Goal: Transaction & Acquisition: Purchase product/service

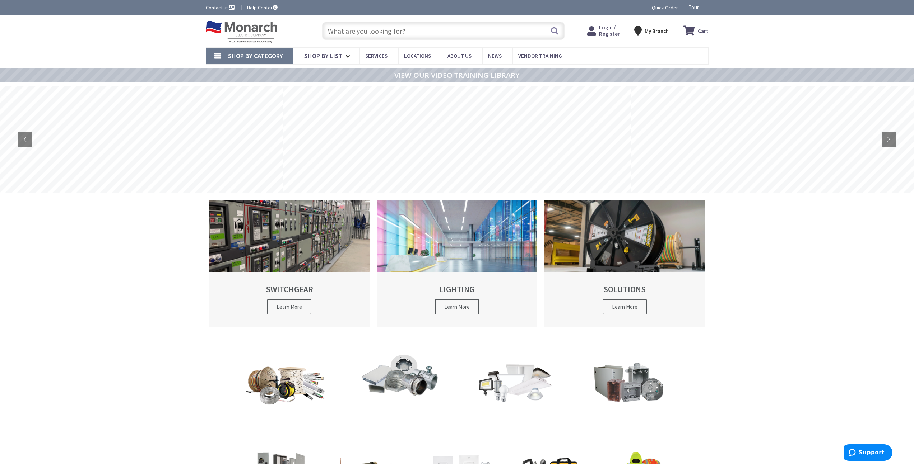
click at [611, 28] on span "Login / Register" at bounding box center [609, 30] width 21 height 13
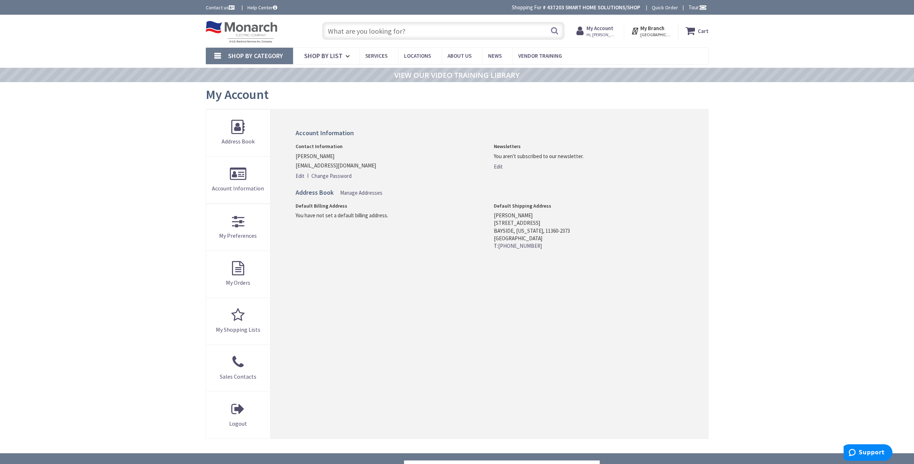
click at [600, 29] on strong "My Account" at bounding box center [599, 28] width 27 height 7
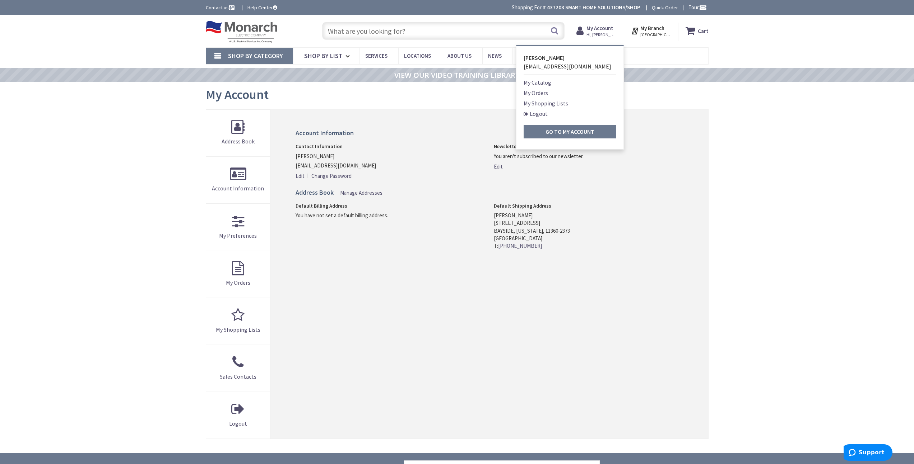
click at [600, 29] on strong "My Account" at bounding box center [599, 28] width 27 height 7
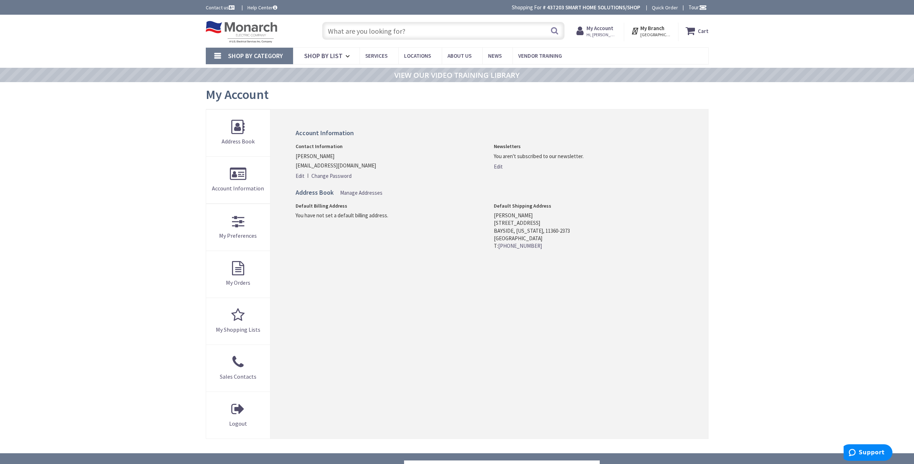
click at [646, 32] on span "[GEOGRAPHIC_DATA][US_STATE], [GEOGRAPHIC_DATA]" at bounding box center [655, 35] width 31 height 6
click at [428, 29] on input "text" at bounding box center [443, 31] width 242 height 18
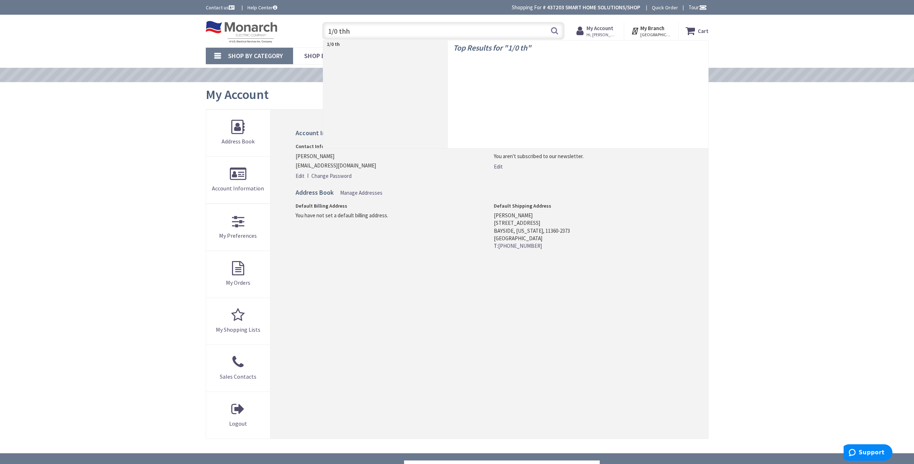
type input "1/0 thhn"
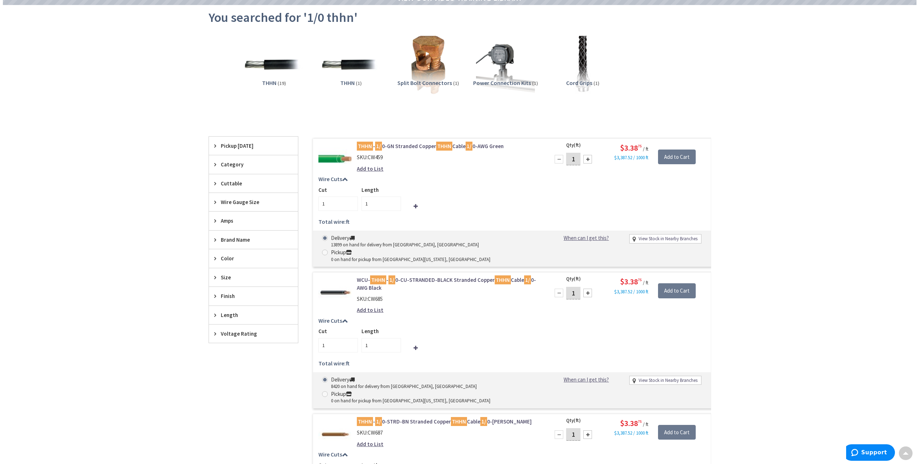
scroll to position [77, 0]
click at [349, 338] on input "2" at bounding box center [335, 345] width 39 height 14
type input "3"
click at [349, 338] on input "3" at bounding box center [335, 345] width 39 height 14
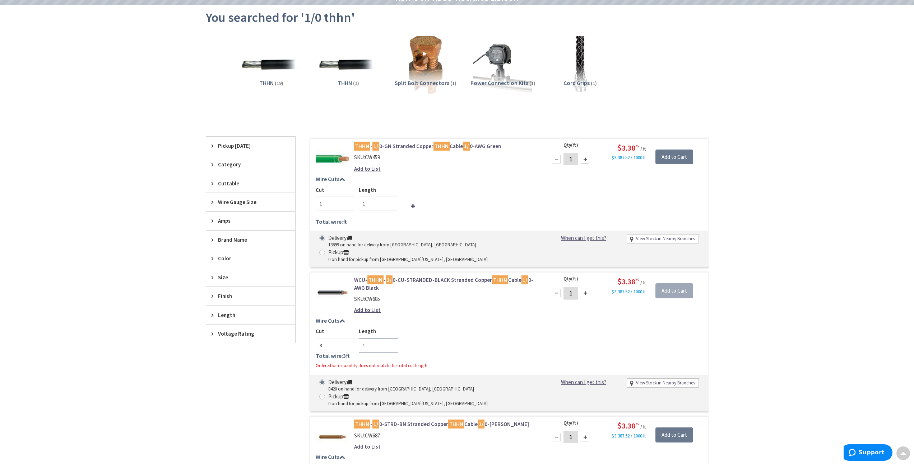
click at [368, 338] on input "1" at bounding box center [378, 345] width 39 height 14
type input "115"
click at [478, 318] on div "Wire Cuts Cut 3 Length 115 Total wire: 345 ft Ordered wire quantity does not ma…" at bounding box center [509, 345] width 398 height 55
click at [668, 276] on div "Add to Cart" at bounding box center [677, 287] width 52 height 22
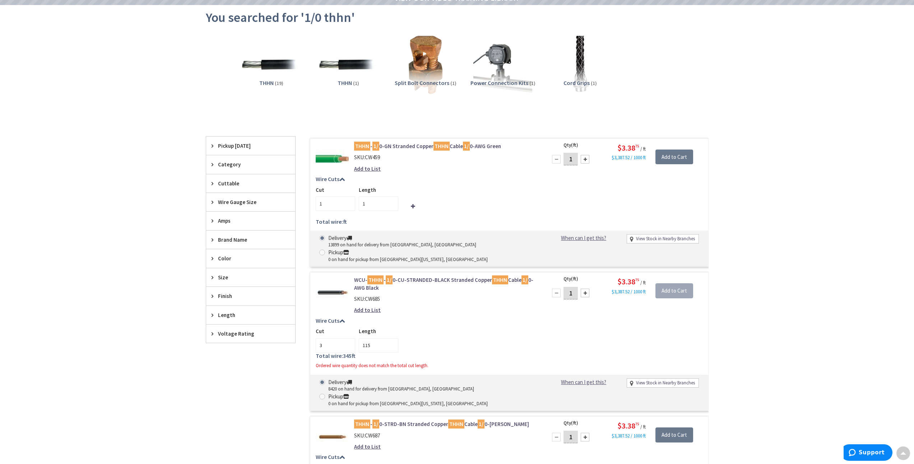
click at [586, 289] on div at bounding box center [584, 293] width 9 height 9
type input "2"
click at [576, 287] on input "2" at bounding box center [570, 293] width 14 height 13
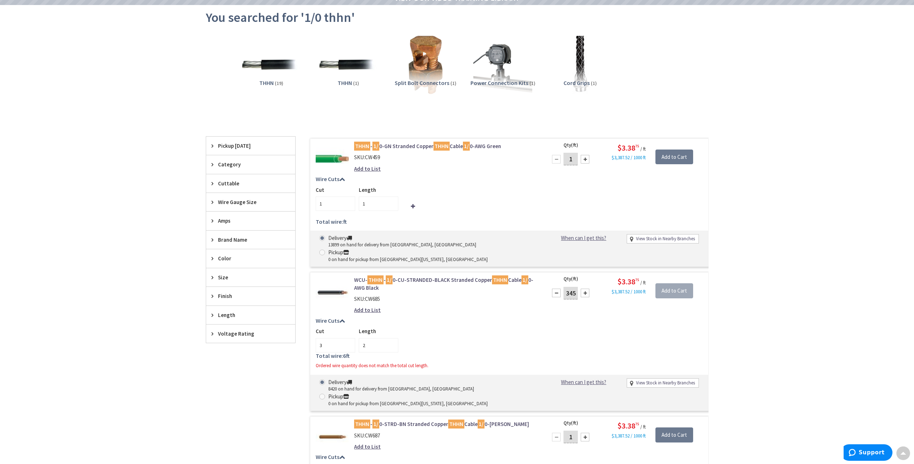
type input "345"
click at [577, 328] on div "Cut 3 Length 2" at bounding box center [509, 340] width 387 height 25
click at [374, 338] on input "345" at bounding box center [378, 345] width 39 height 14
type input "115"
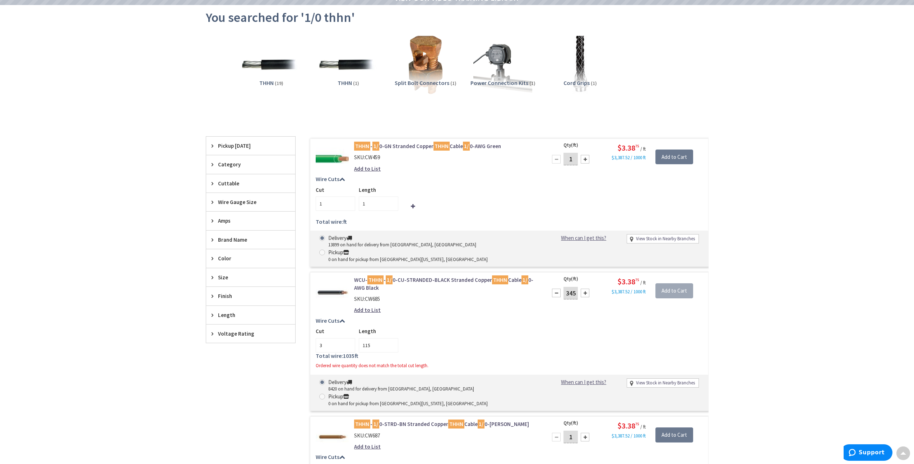
click at [576, 328] on div "Cut 3 Length 115" at bounding box center [509, 340] width 387 height 25
click at [681, 284] on input "Add to Cart" at bounding box center [674, 291] width 38 height 15
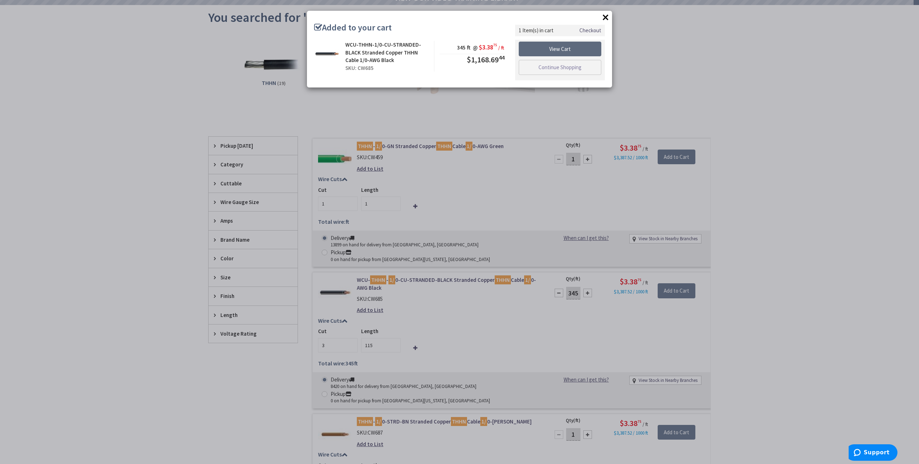
click at [568, 45] on link "View Cart" at bounding box center [560, 49] width 83 height 15
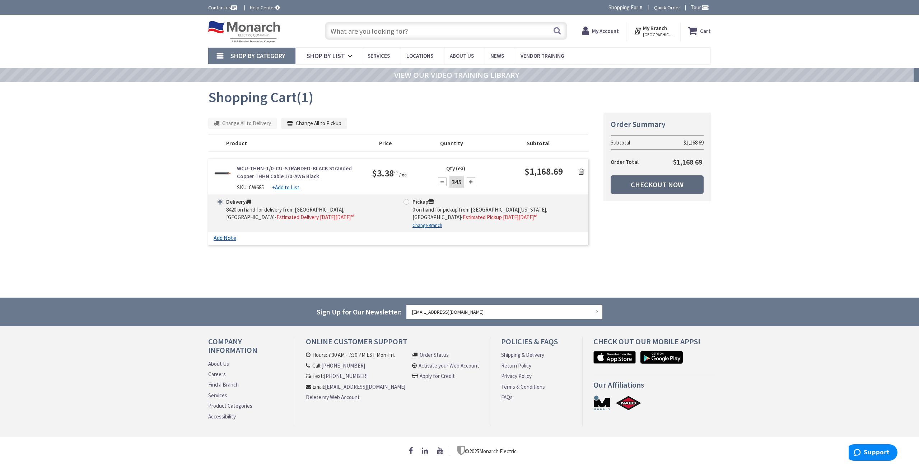
click at [665, 181] on link "Checkout Now" at bounding box center [657, 185] width 93 height 19
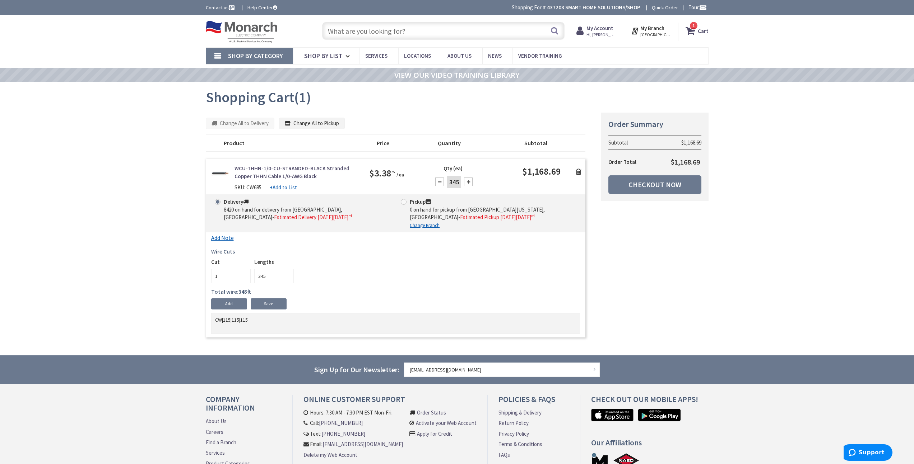
click at [355, 32] on input "text" at bounding box center [443, 31] width 242 height 18
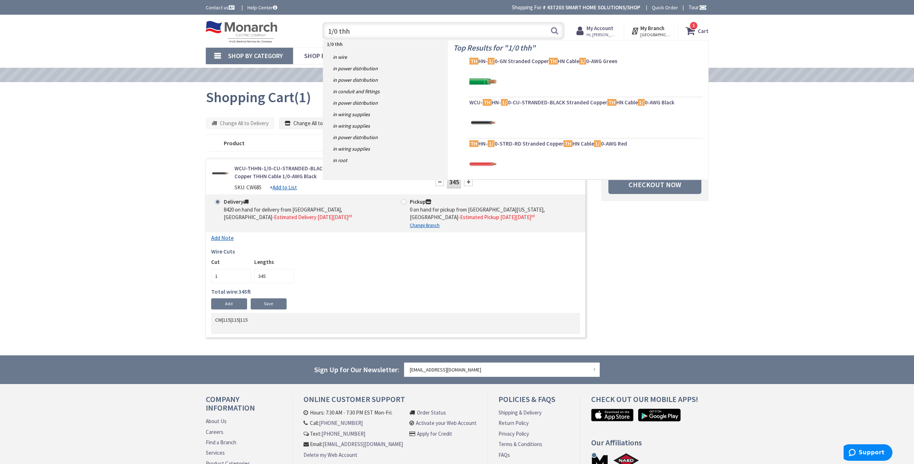
type input "1/0 thhn"
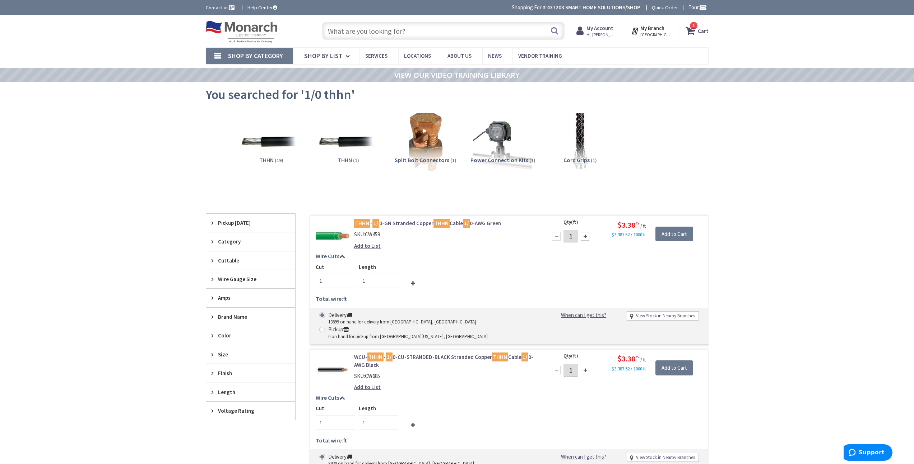
click at [457, 32] on input "text" at bounding box center [443, 31] width 242 height 18
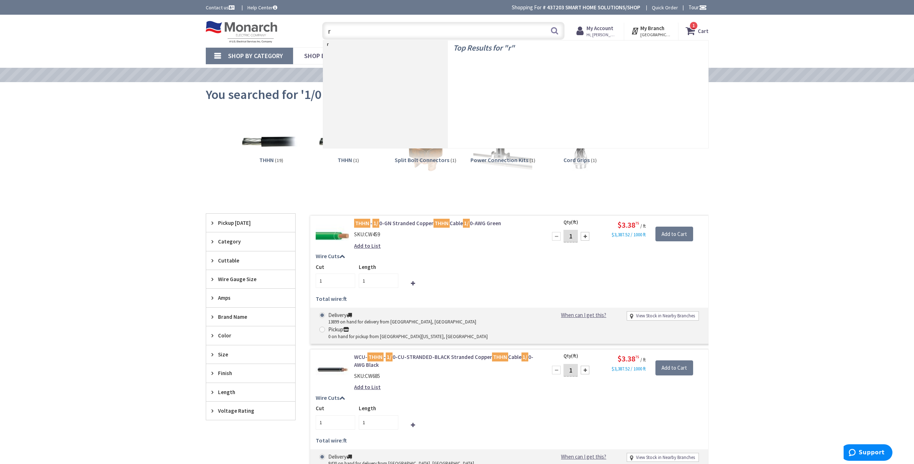
type input "r"
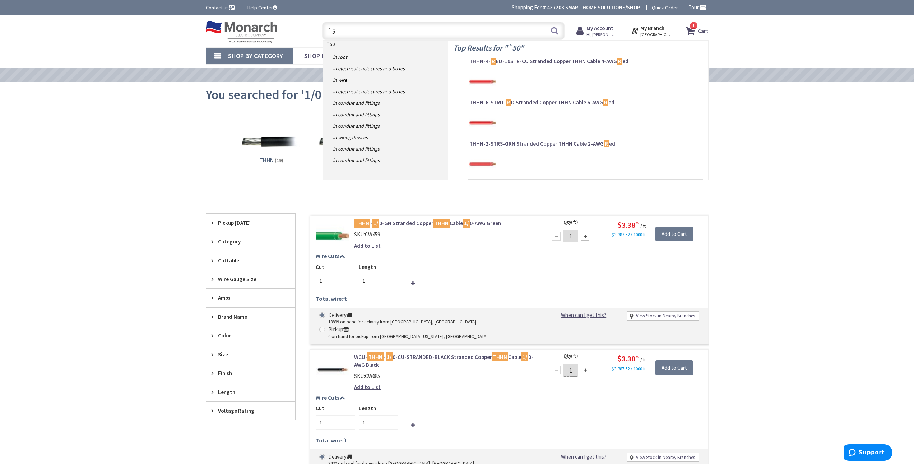
type input "`"
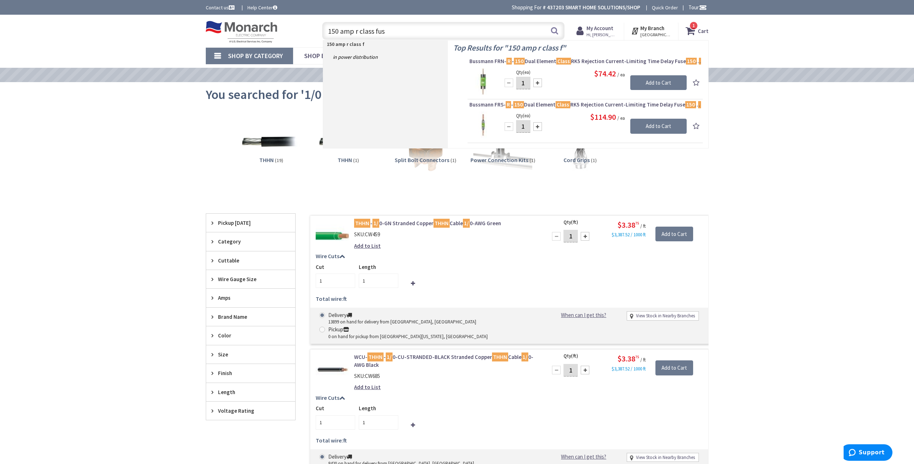
type input "150 amp r class fuse"
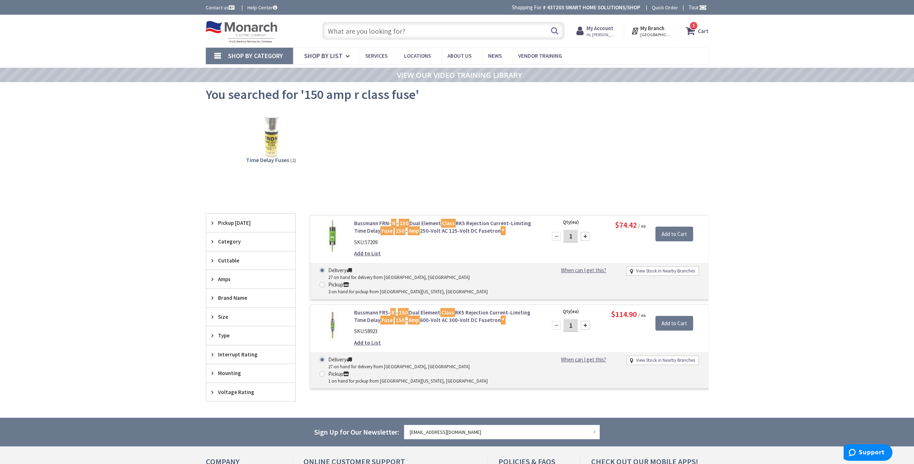
click at [482, 226] on link "Bussmann FRN- R - 150 Dual Element Class RK5 Rejection Current-Limiting Time De…" at bounding box center [445, 227] width 183 height 15
